Goal: Task Accomplishment & Management: Use online tool/utility

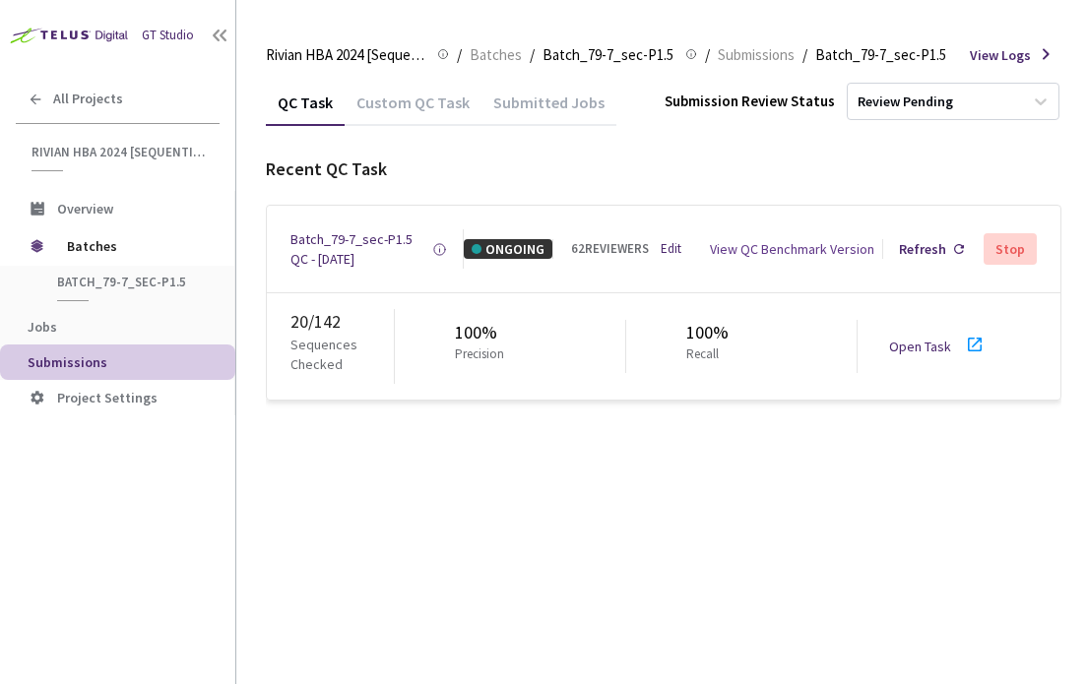
click at [919, 351] on link "Open Task" at bounding box center [920, 347] width 62 height 18
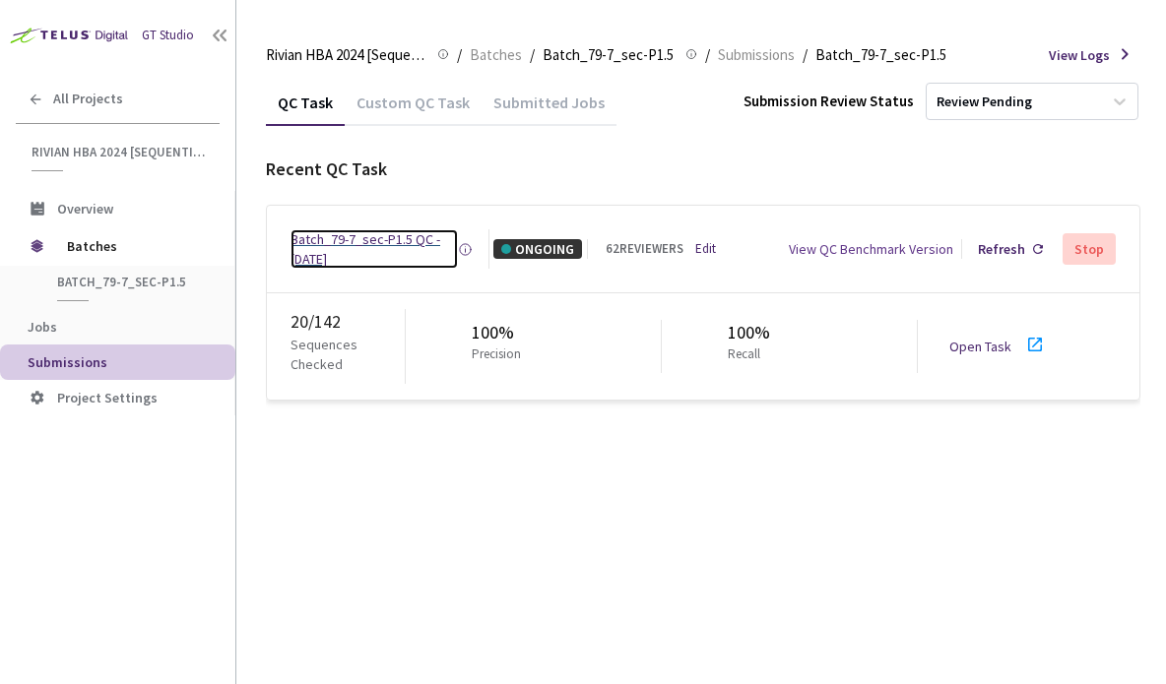
click at [311, 249] on div "Batch_79-7_sec-P1.5 QC - [DATE]" at bounding box center [373, 248] width 167 height 39
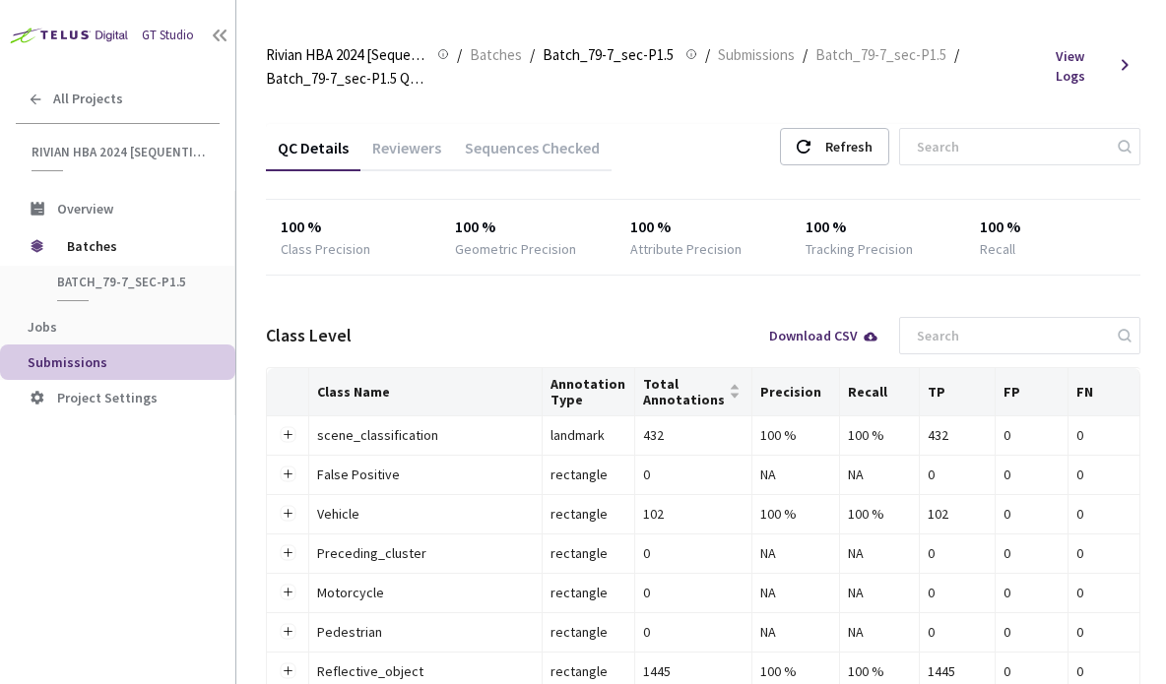
click at [385, 145] on div "Reviewers" at bounding box center [406, 154] width 93 height 33
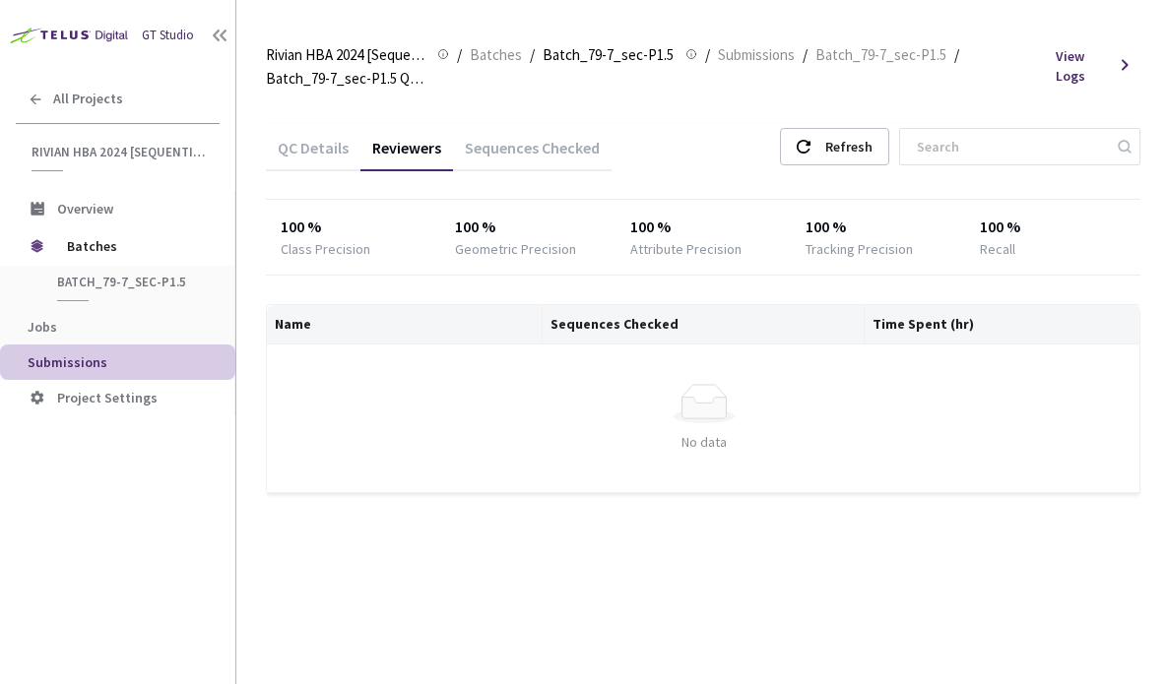
click at [479, 145] on div "Sequences Checked" at bounding box center [532, 154] width 159 height 33
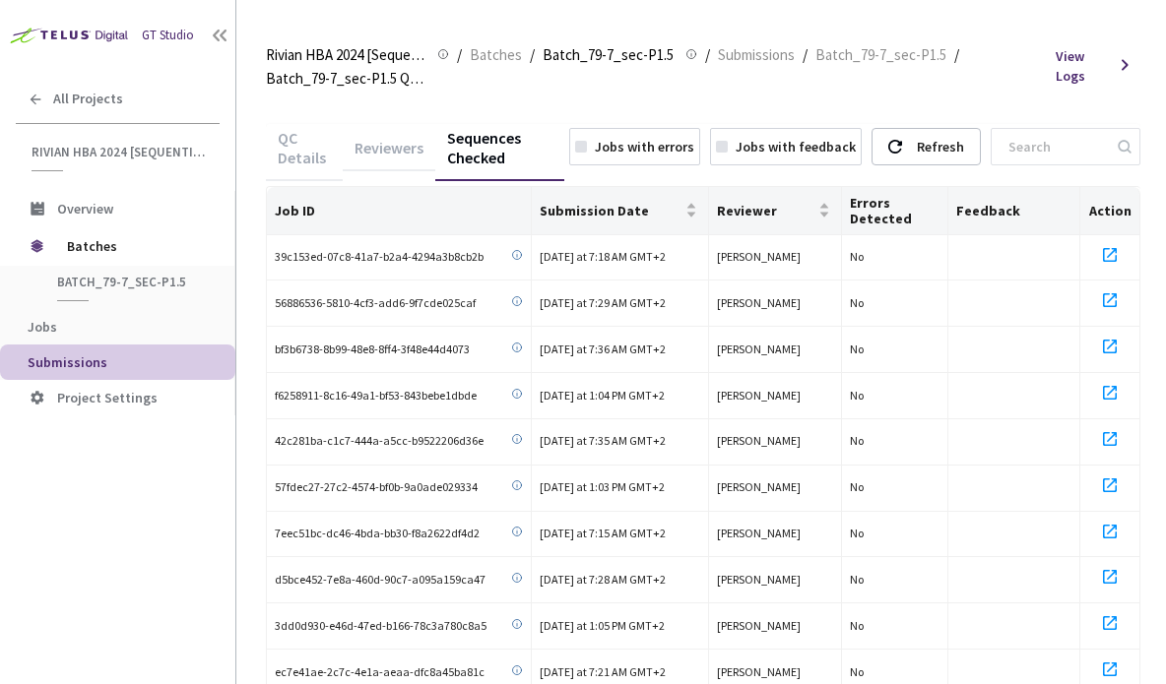
click at [414, 150] on div "Reviewers" at bounding box center [389, 154] width 93 height 33
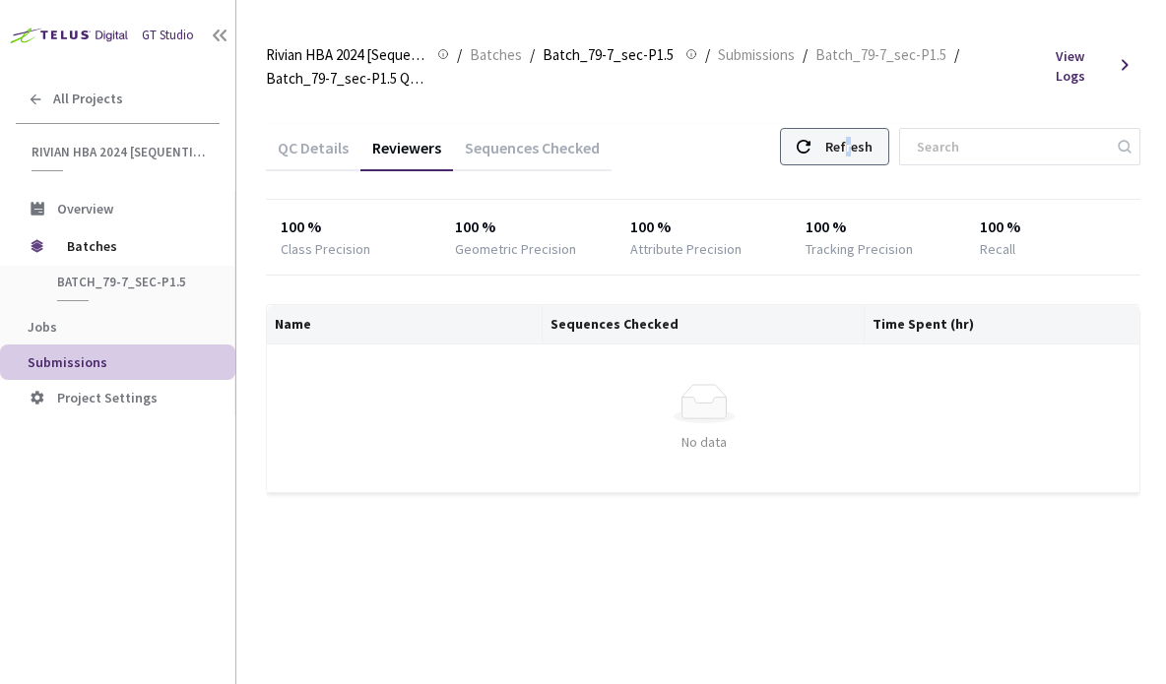
drag, startPoint x: 763, startPoint y: 188, endPoint x: 873, endPoint y: 153, distance: 115.8
click at [872, 153] on div "Refresh" at bounding box center [848, 146] width 47 height 35
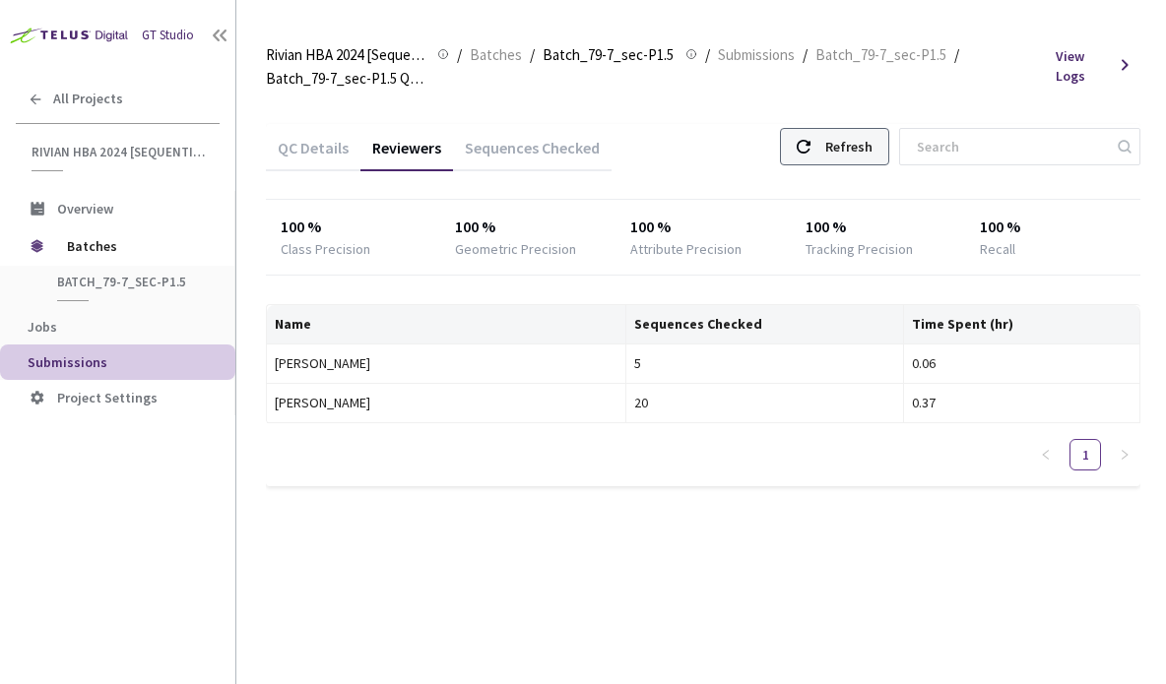
click at [846, 145] on div "Refresh" at bounding box center [834, 146] width 109 height 37
click at [865, 160] on div "Refresh" at bounding box center [848, 146] width 47 height 35
click at [867, 149] on div "Refresh" at bounding box center [848, 146] width 47 height 35
click at [867, 154] on div "Refresh" at bounding box center [848, 146] width 47 height 35
click at [859, 147] on div "Refresh" at bounding box center [848, 146] width 47 height 35
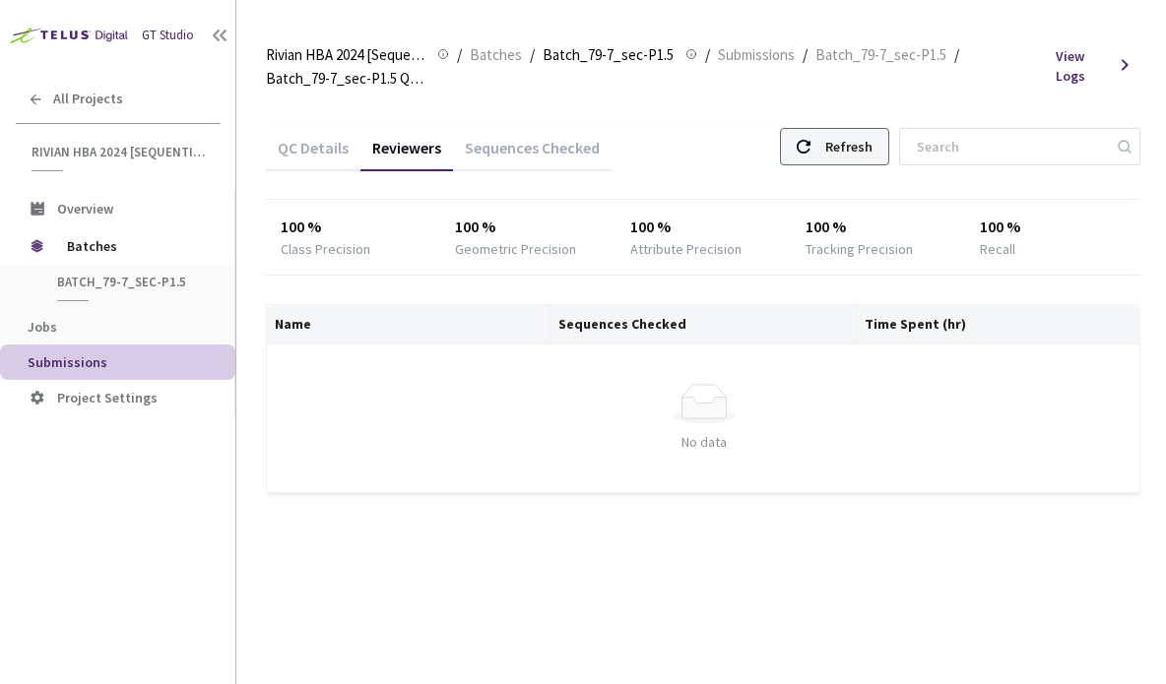
click at [865, 157] on div "Refresh" at bounding box center [848, 146] width 47 height 35
